Goal: Information Seeking & Learning: Learn about a topic

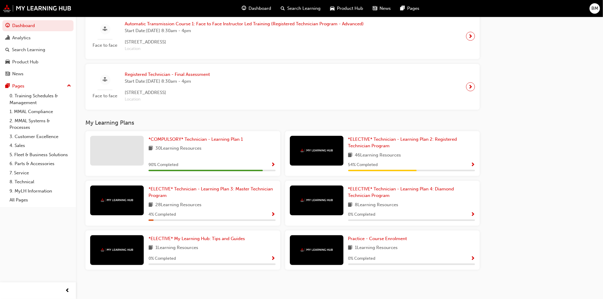
scroll to position [335, 0]
click at [272, 163] on span "Show Progress" at bounding box center [273, 164] width 4 height 5
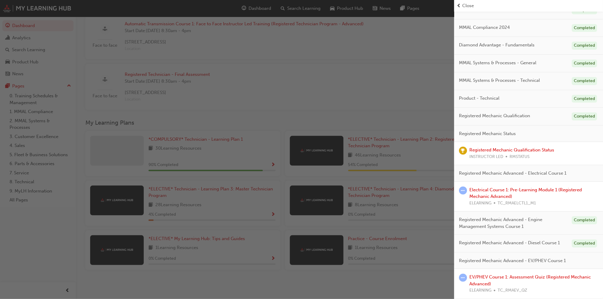
scroll to position [60, 0]
click at [513, 276] on link "EV/PHEV Course 1: Assessment Quiz (Registered Mechanic Advanced)" at bounding box center [529, 280] width 121 height 12
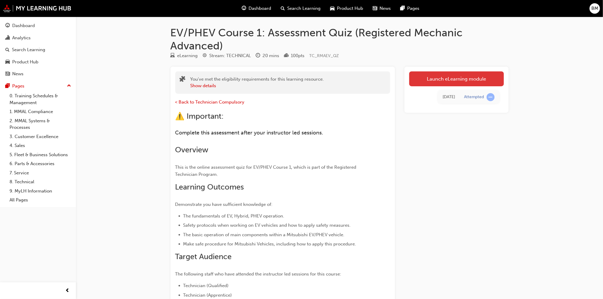
click at [467, 76] on link "Launch eLearning module" at bounding box center [456, 78] width 95 height 15
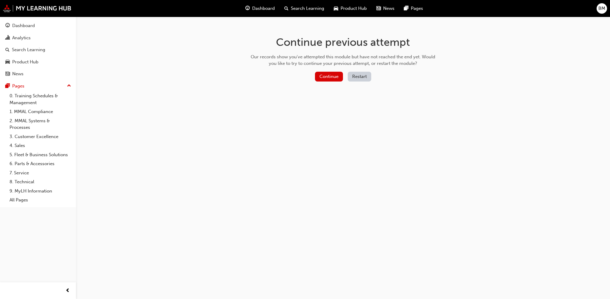
click at [358, 76] on button "Restart" at bounding box center [360, 77] width 24 height 10
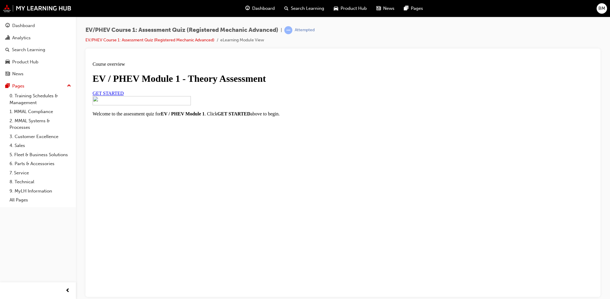
click at [124, 96] on link "GET STARTED" at bounding box center [108, 92] width 31 height 5
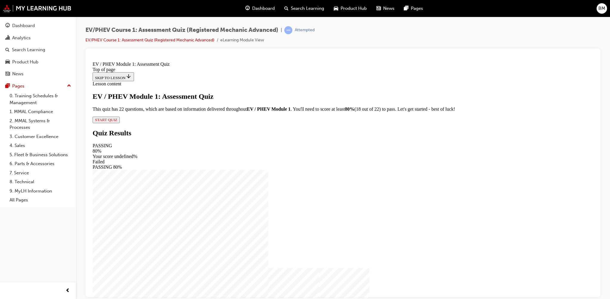
click at [117, 122] on span "START QUIZ" at bounding box center [106, 119] width 22 height 4
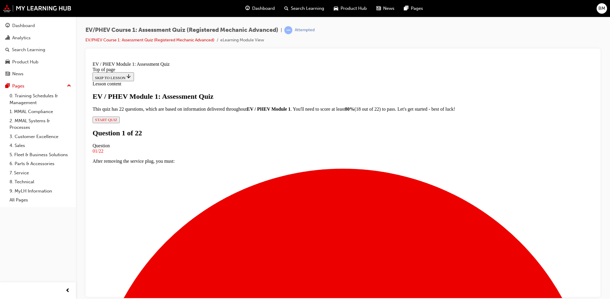
scroll to position [45, 0]
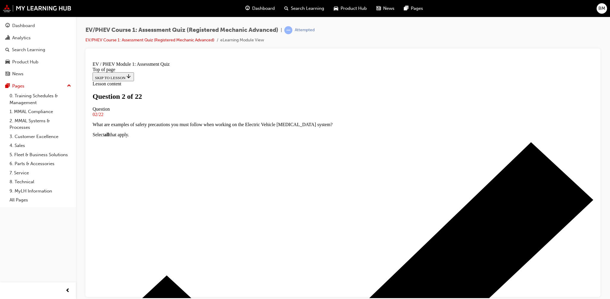
scroll to position [45, 0]
